Goal: Information Seeking & Learning: Learn about a topic

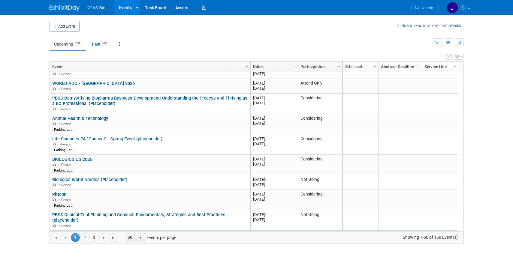
scroll to position [673, 0]
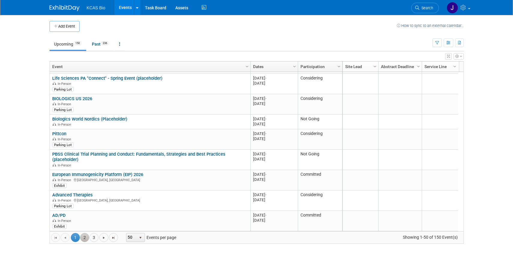
click at [86, 238] on link "2" at bounding box center [84, 237] width 9 height 9
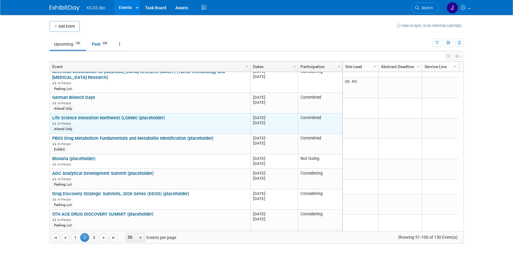
scroll to position [313, 0]
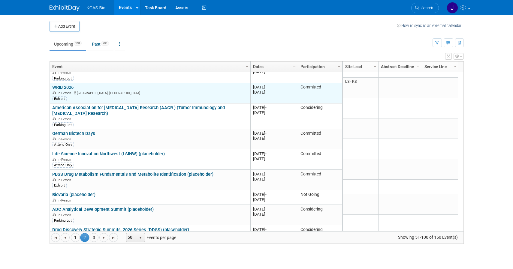
click at [62, 85] on link "WRIB 2026" at bounding box center [62, 87] width 21 height 5
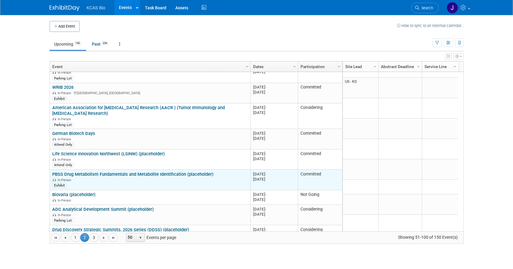
click at [89, 172] on link "PBSS Drug Metabolism Fundamentals and Metabolite Identification (placeholder)" at bounding box center [132, 174] width 161 height 5
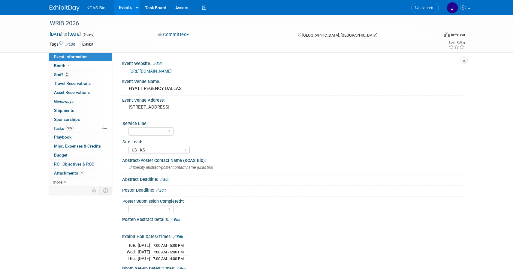
select select "US - KS"
click at [153, 71] on link "[URL][DOMAIN_NAME]" at bounding box center [150, 71] width 42 height 5
